Goal: Information Seeking & Learning: Check status

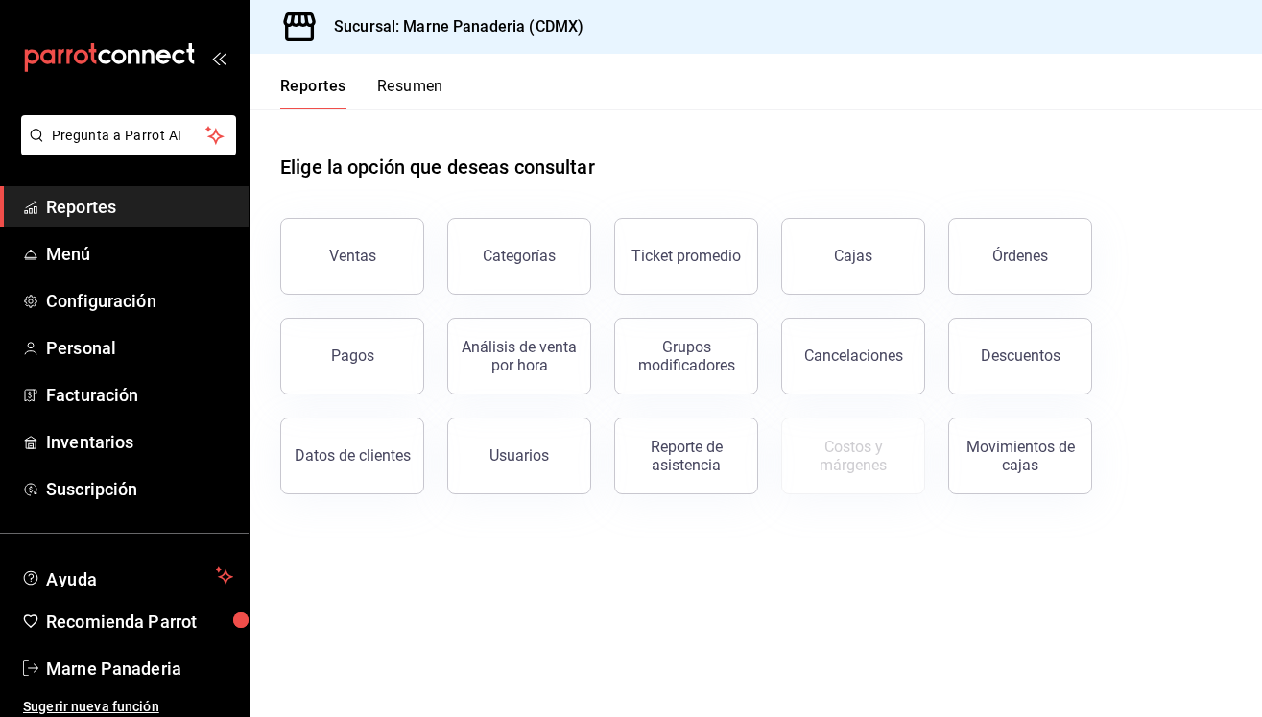
scroll to position [4, 0]
click at [380, 250] on button "Ventas" at bounding box center [352, 256] width 144 height 77
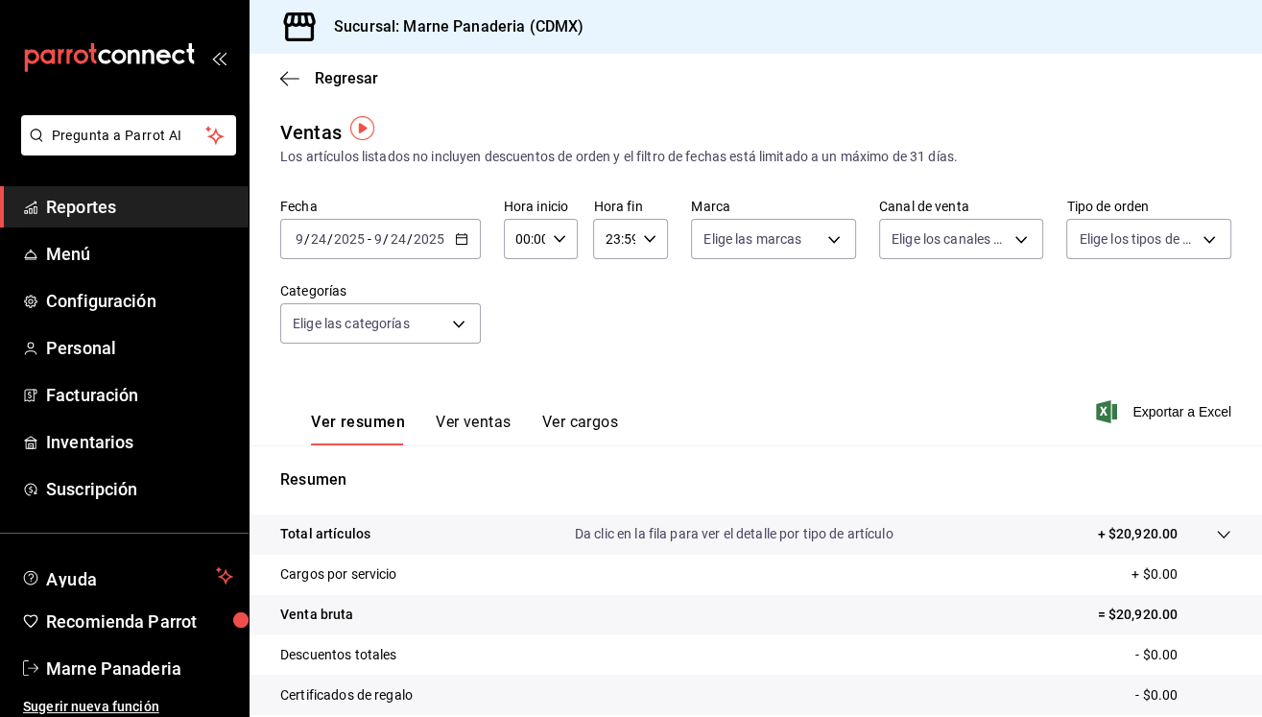
click at [413, 236] on input "2025" at bounding box center [429, 238] width 33 height 15
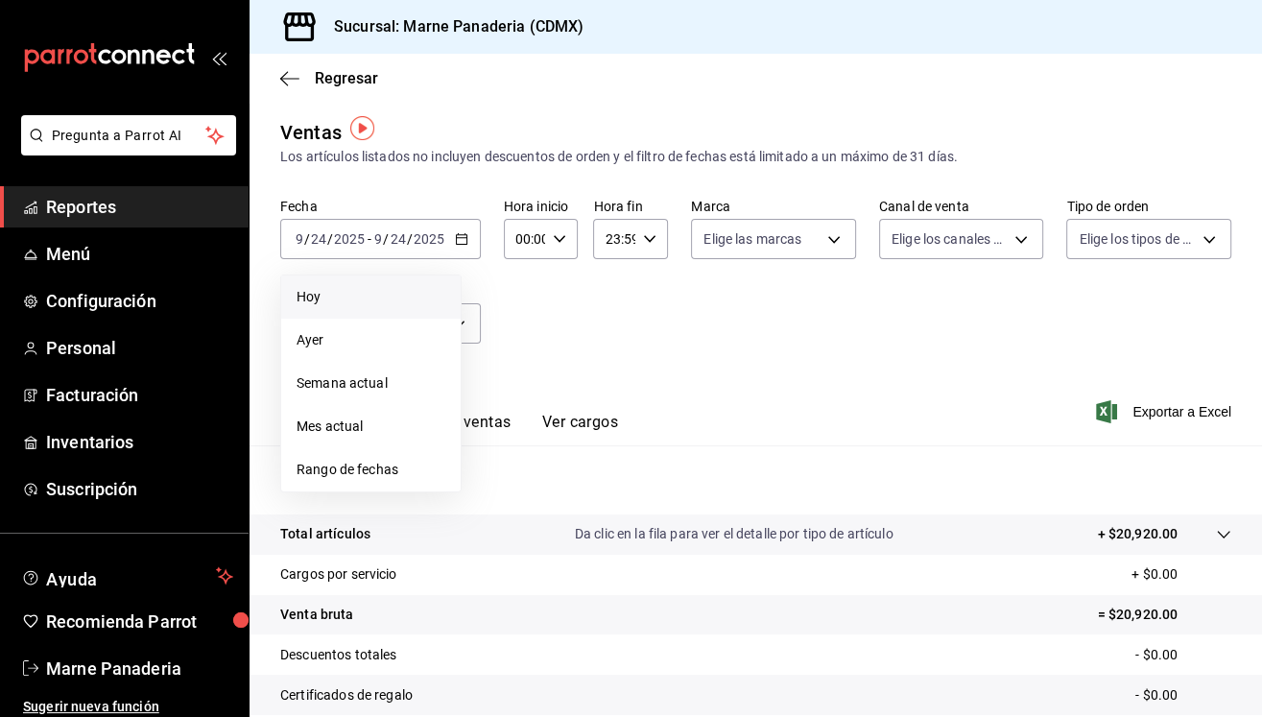
click at [353, 294] on span "Hoy" at bounding box center [370, 297] width 149 height 20
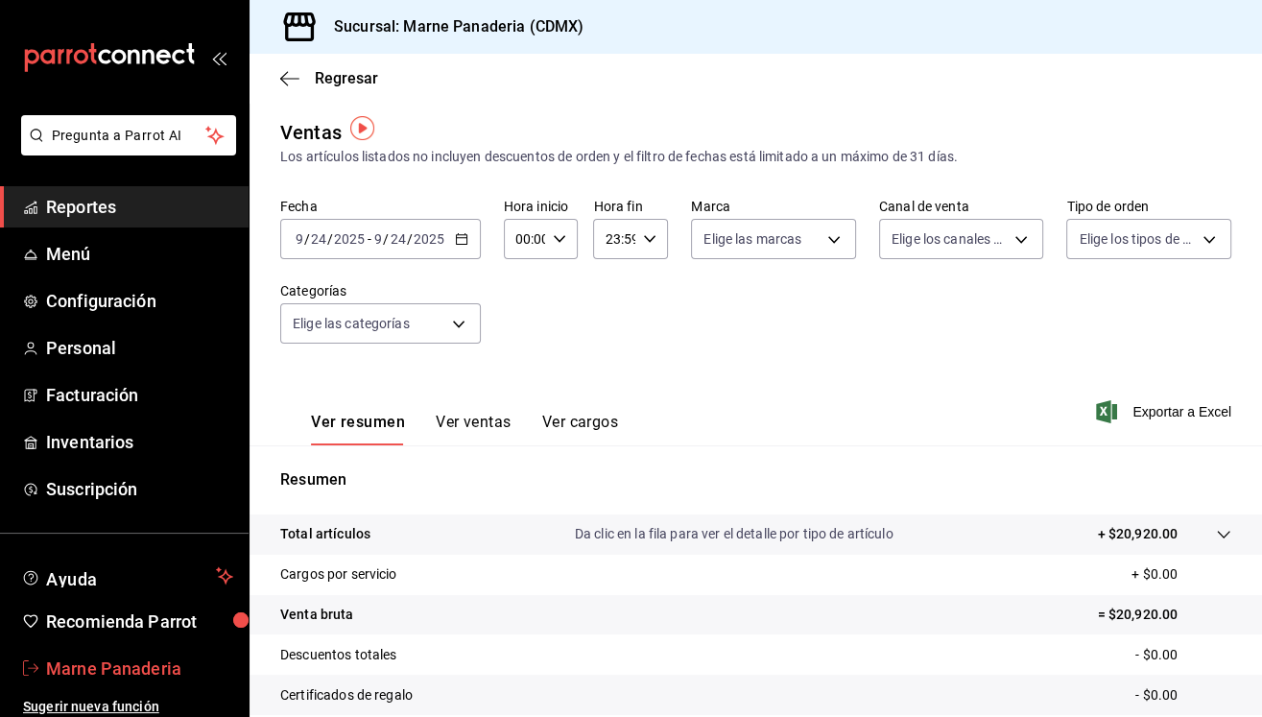
click at [104, 663] on span "Marne Panaderia" at bounding box center [139, 668] width 187 height 26
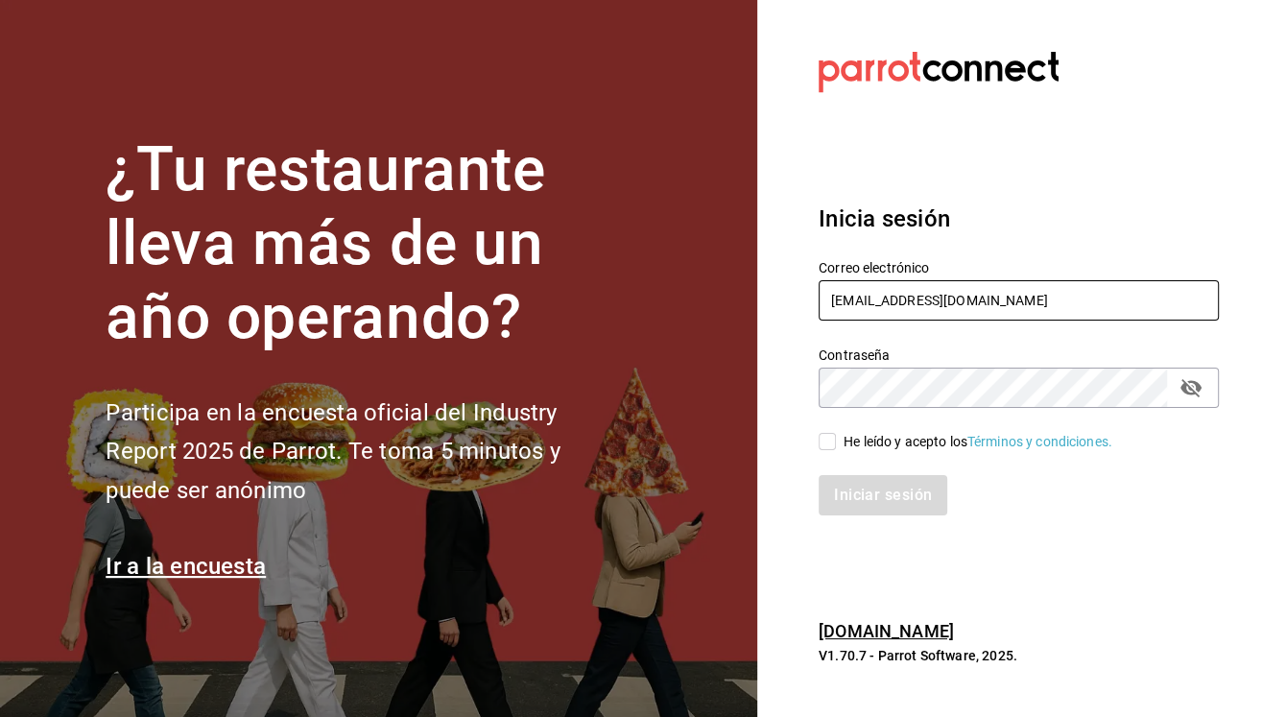
type input "admonmarnecdmx@gmail.com"
click at [836, 438] on span "He leído y acepto los Términos y condiciones." at bounding box center [974, 442] width 276 height 20
click at [836, 438] on input "He leído y acepto los Términos y condiciones." at bounding box center [826, 441] width 17 height 17
checkbox input "true"
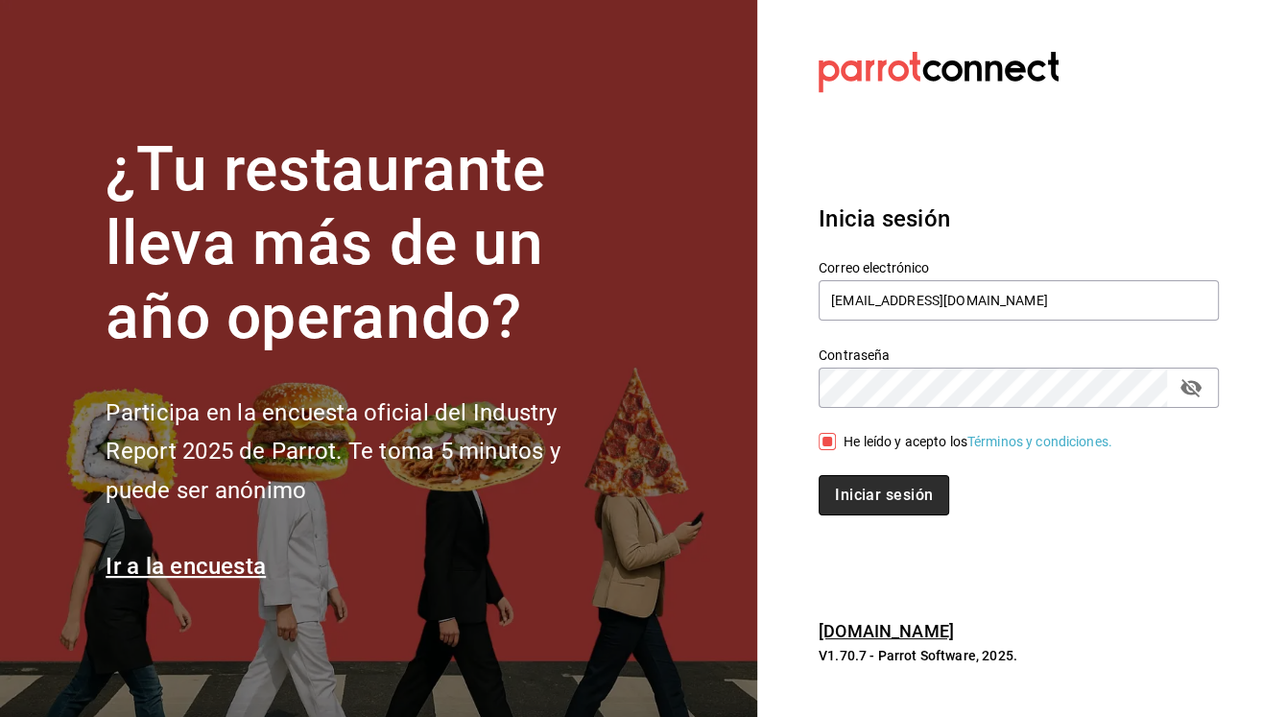
click at [856, 503] on button "Iniciar sesión" at bounding box center [883, 495] width 130 height 40
